Goal: Task Accomplishment & Management: Complete application form

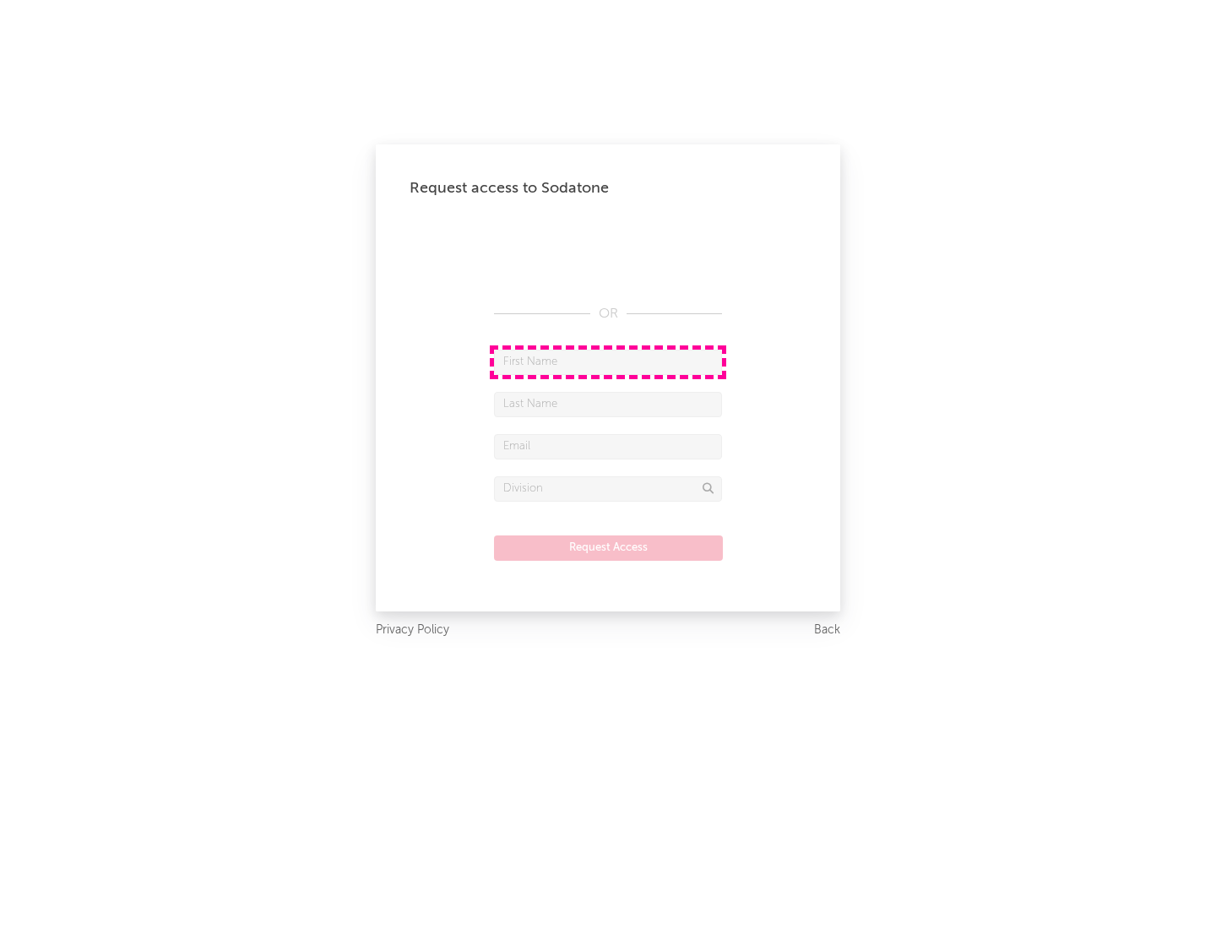
click at [608, 362] on input "text" at bounding box center [608, 362] width 228 height 25
type input "[PERSON_NAME]"
click at [608, 404] on input "text" at bounding box center [608, 404] width 228 height 25
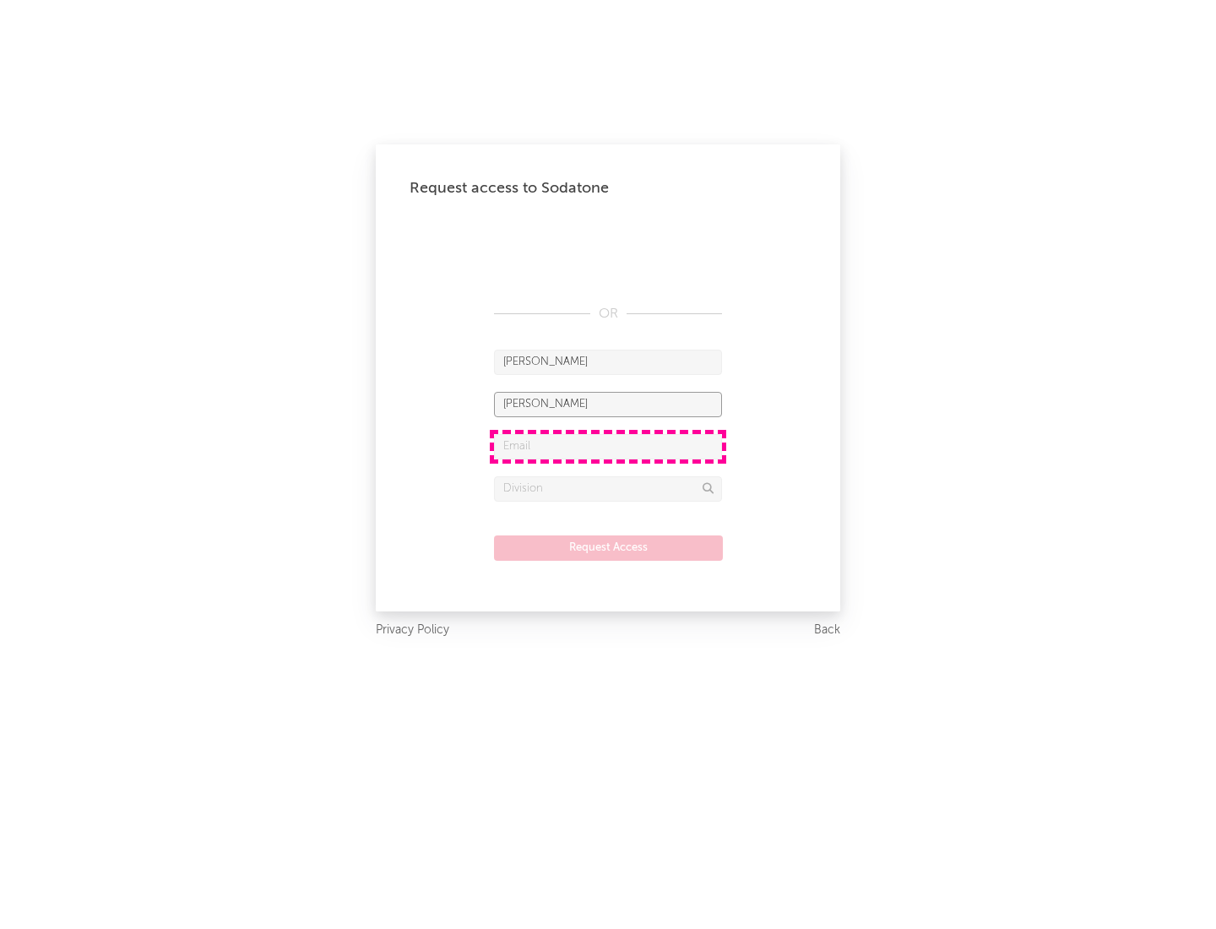
type input "[PERSON_NAME]"
click at [608, 446] on input "text" at bounding box center [608, 446] width 228 height 25
type input "[EMAIL_ADDRESS][DOMAIN_NAME]"
click at [608, 488] on input "text" at bounding box center [608, 488] width 228 height 25
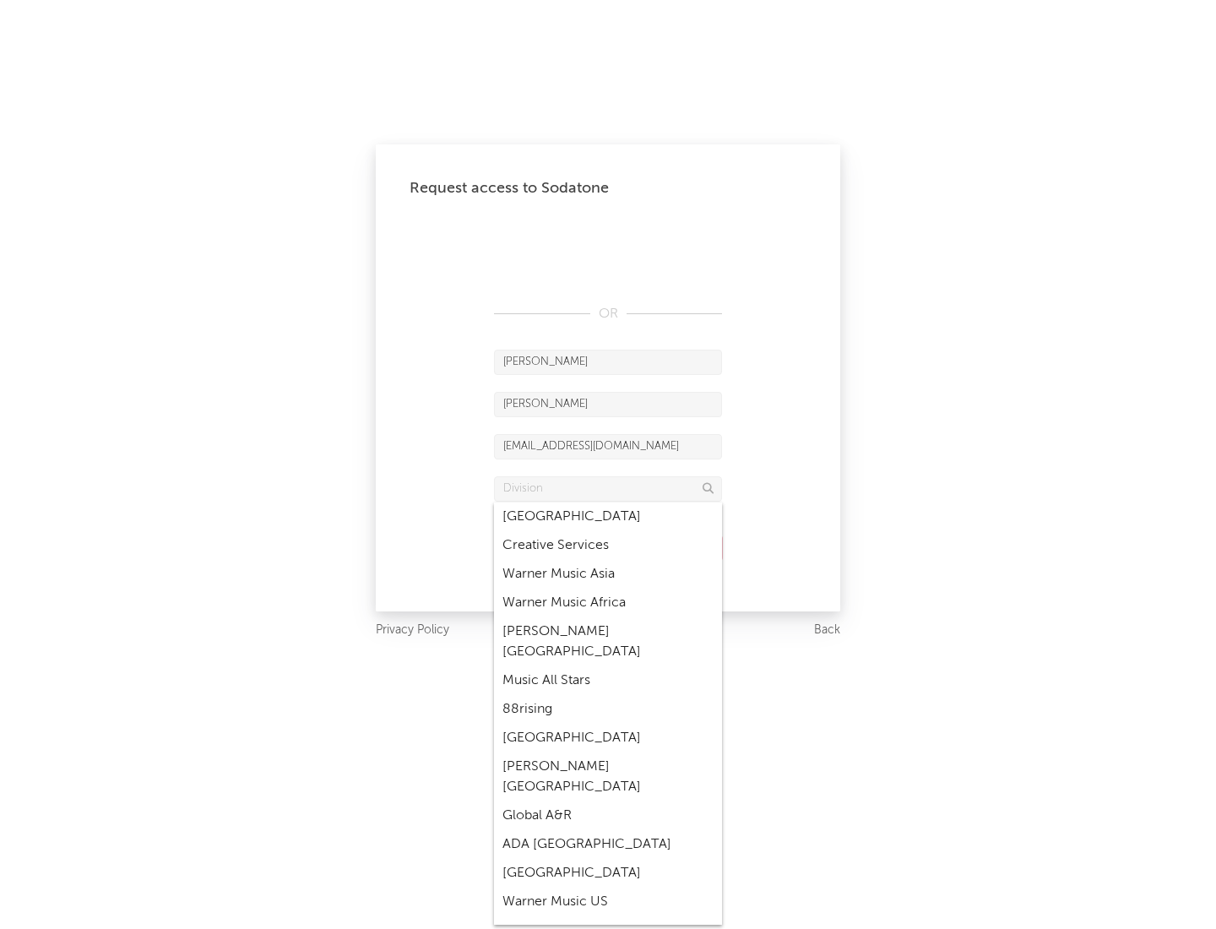
click at [608, 667] on div "Music All Stars" at bounding box center [608, 681] width 228 height 29
type input "Music All Stars"
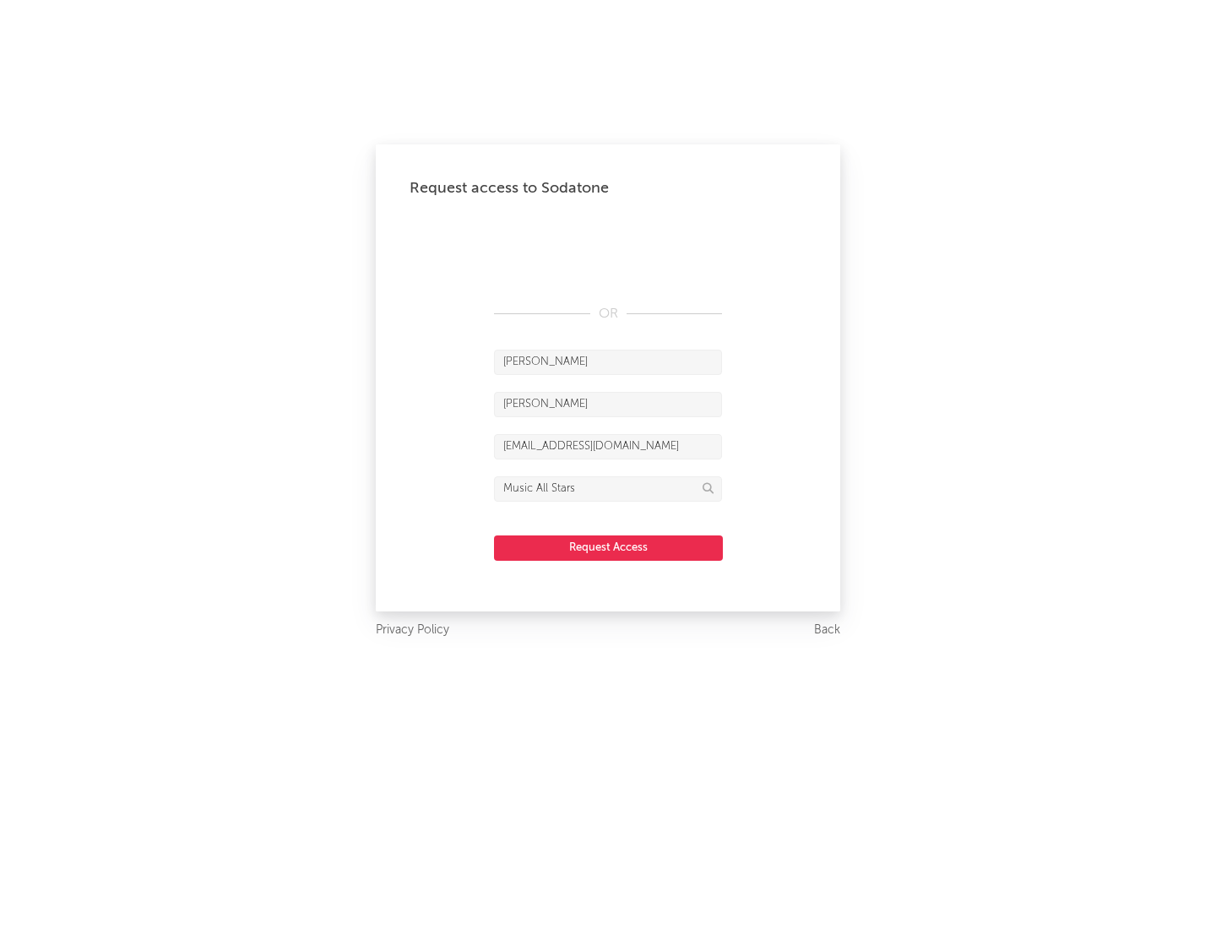
click at [608, 547] on button "Request Access" at bounding box center [608, 548] width 229 height 25
